Goal: Task Accomplishment & Management: Manage account settings

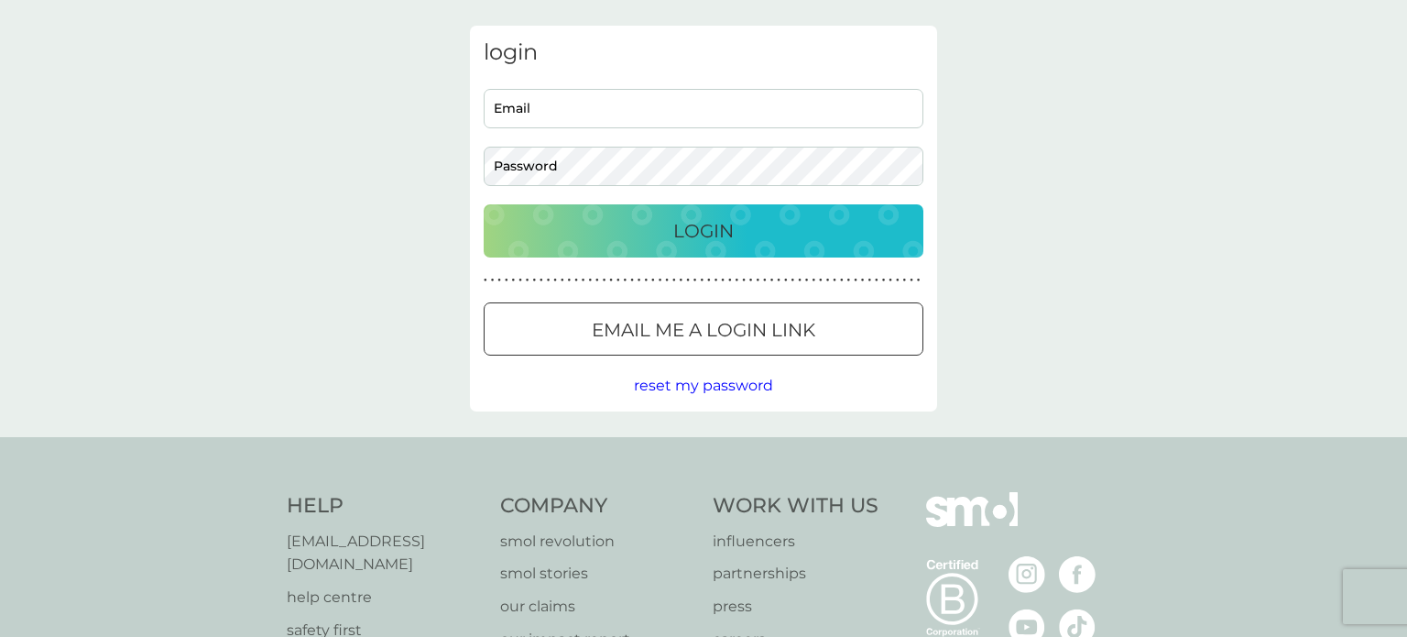
scroll to position [71, 0]
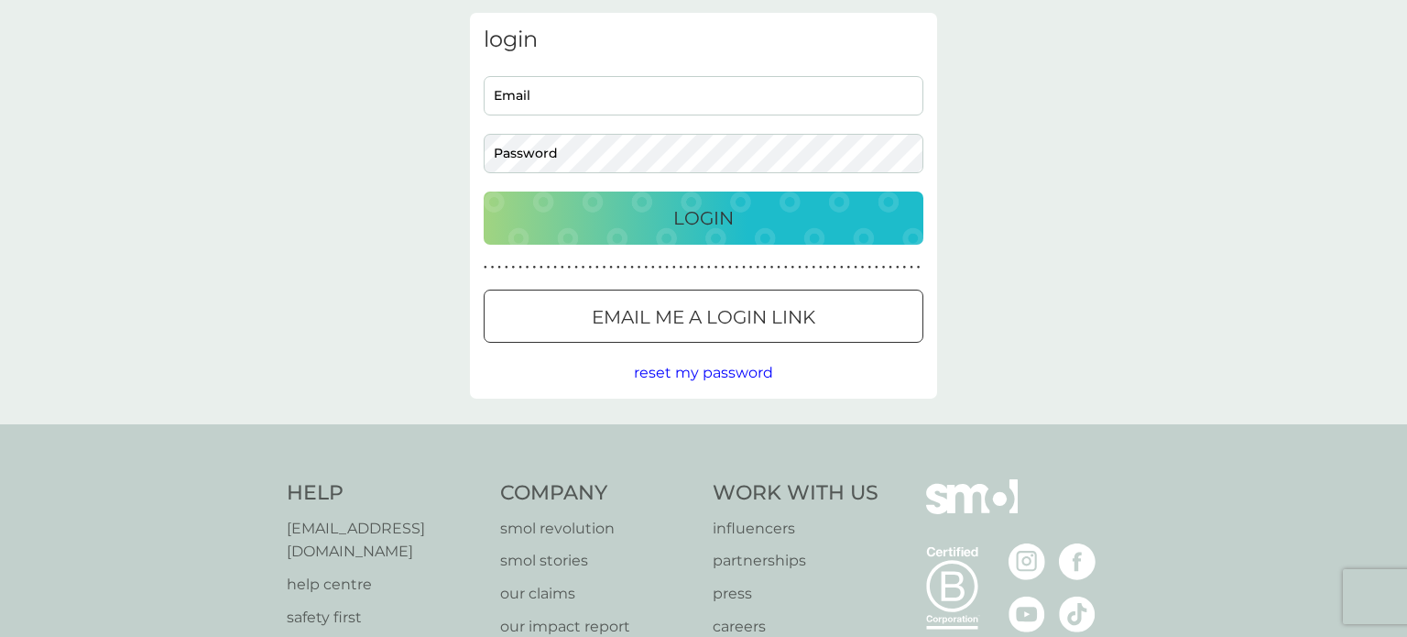
type input "[EMAIL_ADDRESS][DOMAIN_NAME]"
click at [700, 216] on p "Login" at bounding box center [703, 217] width 60 height 29
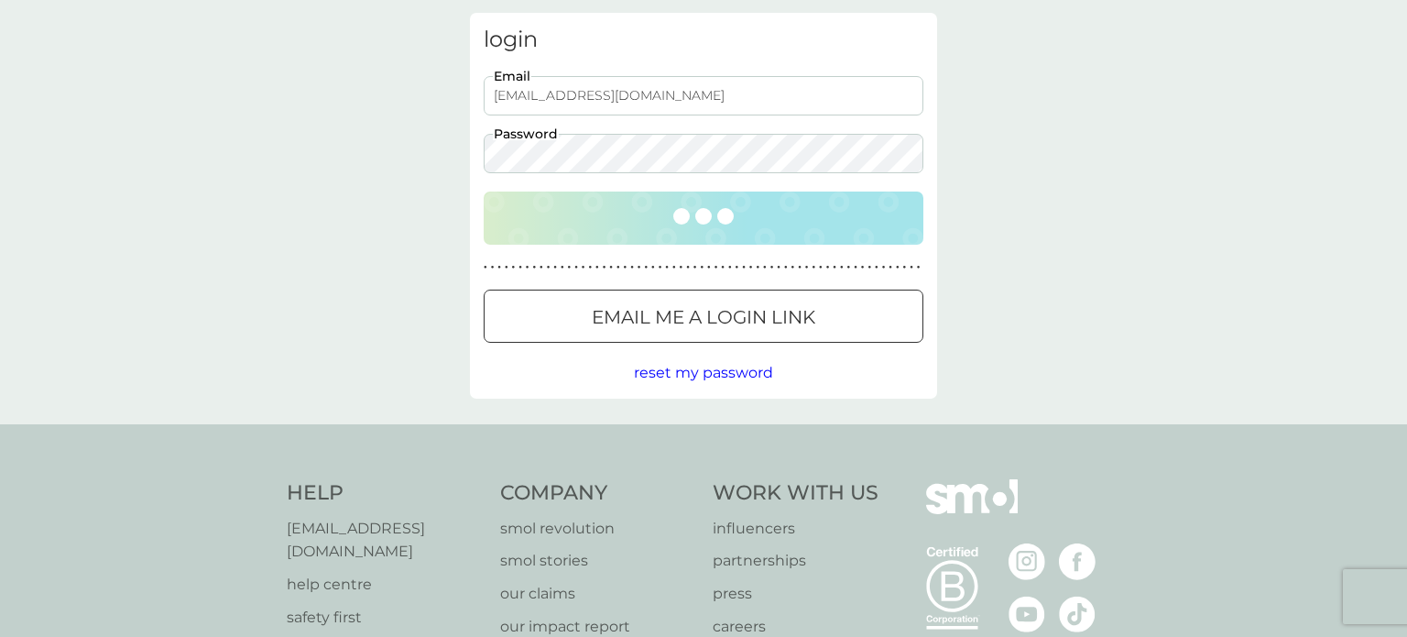
scroll to position [0, 0]
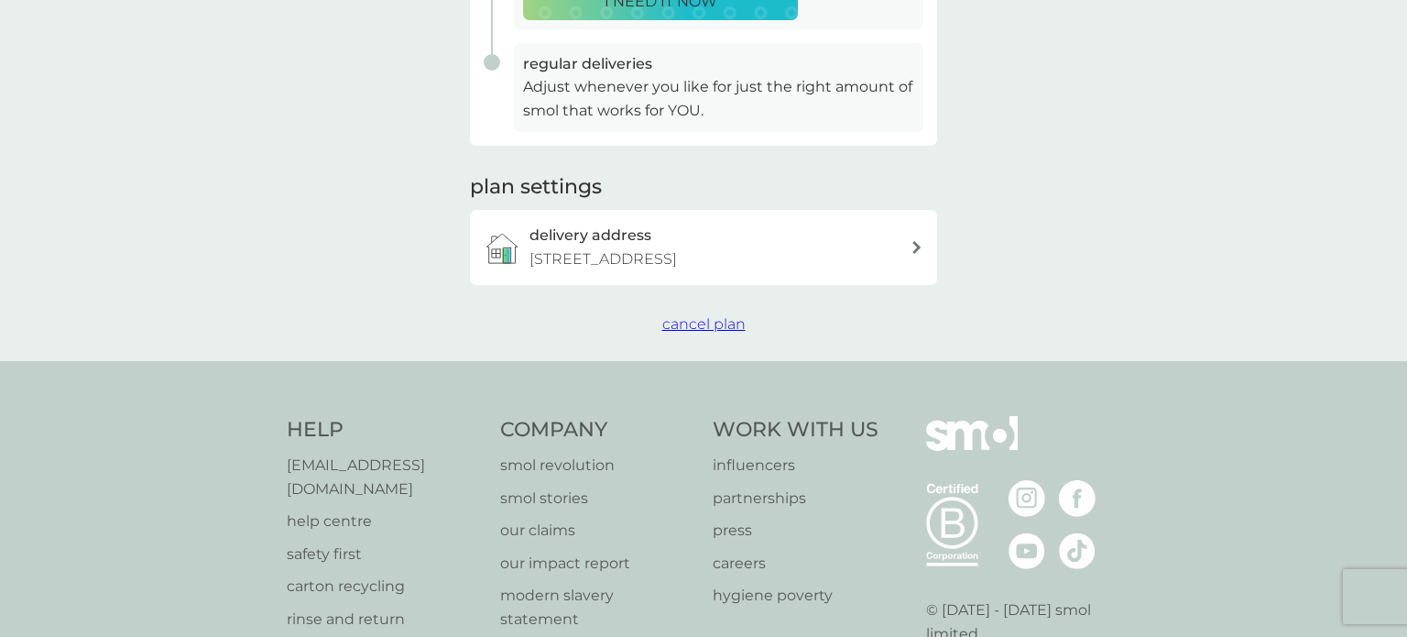
scroll to position [487, 0]
click at [706, 318] on span "cancel plan" at bounding box center [703, 320] width 83 height 17
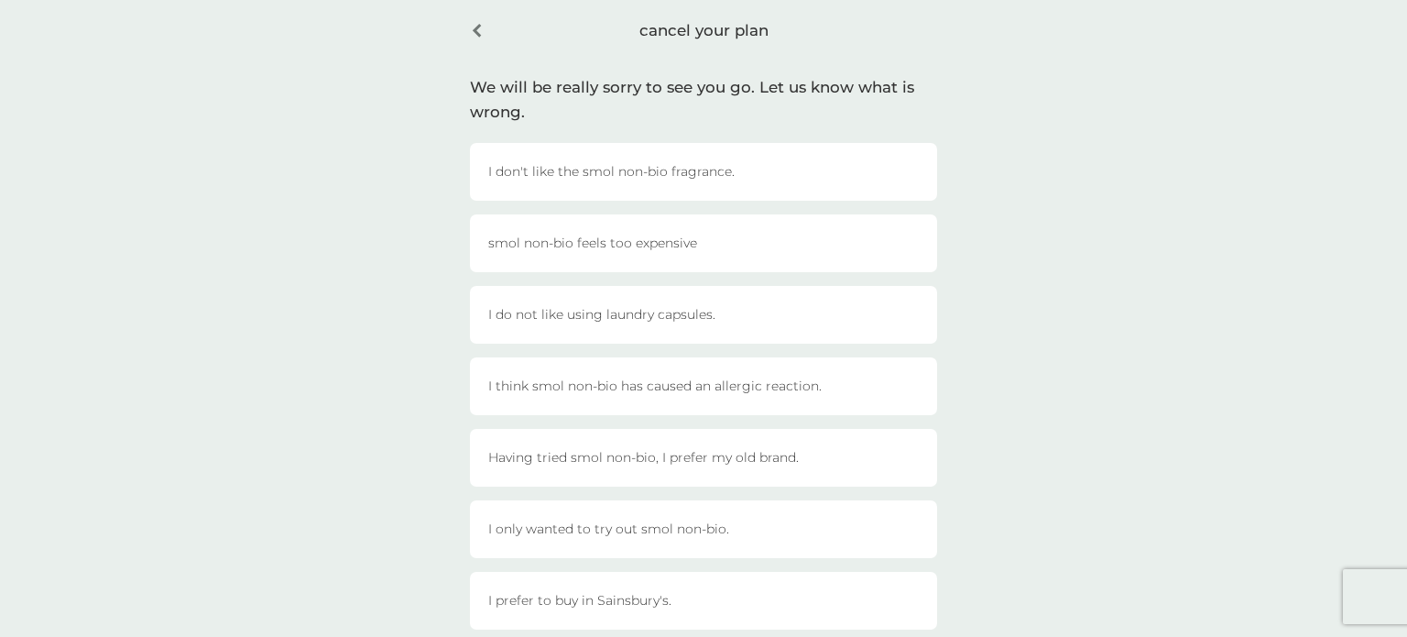
scroll to position [78, 0]
click at [780, 532] on div "I only wanted to try out smol non-bio." at bounding box center [703, 526] width 467 height 58
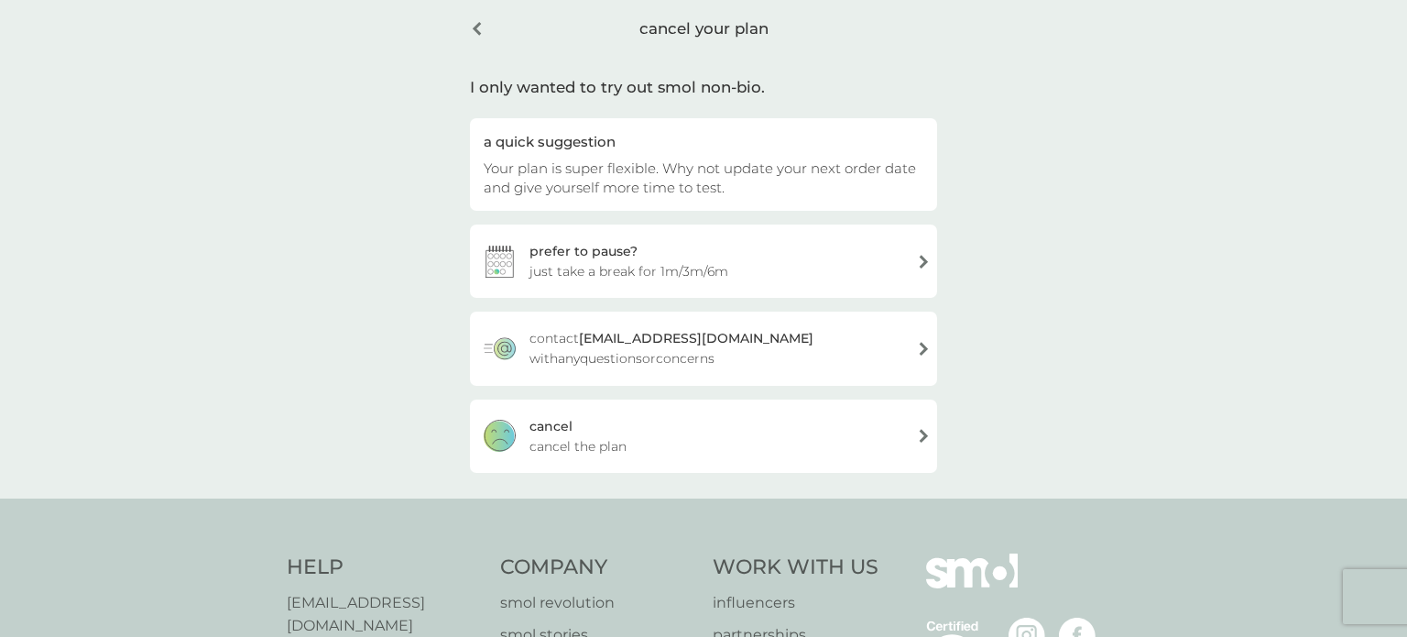
click at [622, 443] on span "cancel the plan" at bounding box center [578, 446] width 97 height 20
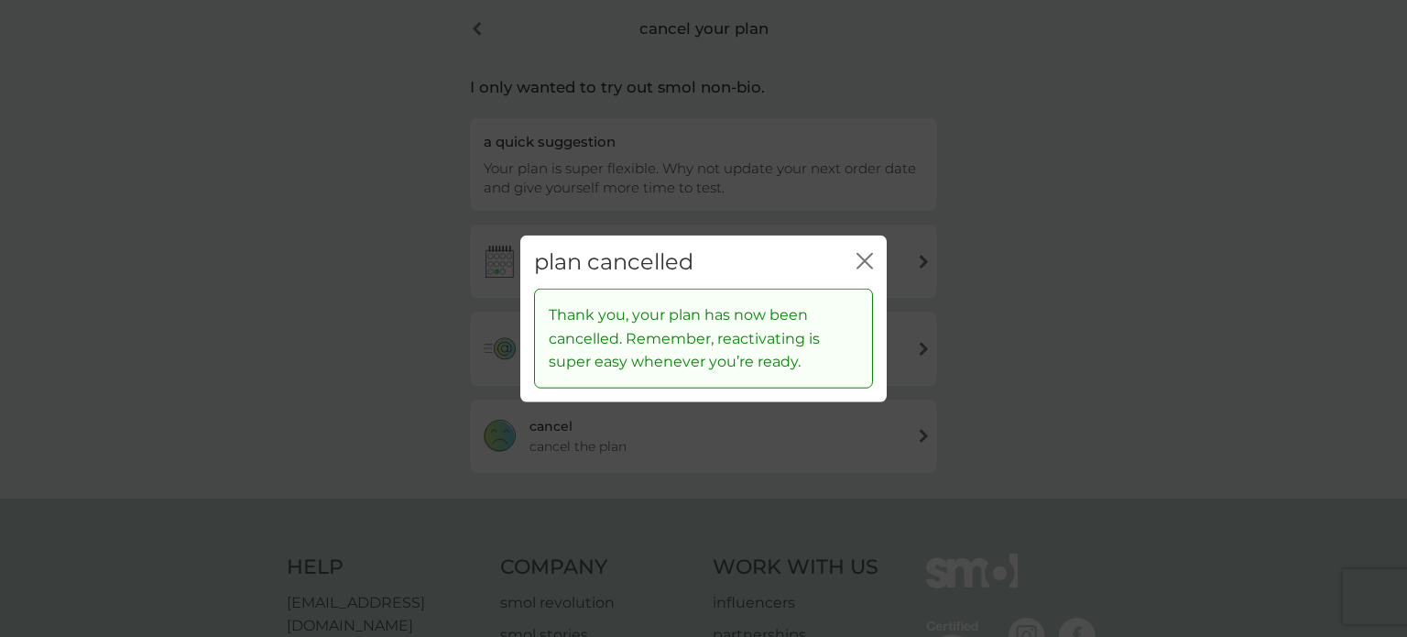
click at [867, 257] on icon "close" at bounding box center [868, 260] width 7 height 15
